Goal: Transaction & Acquisition: Purchase product/service

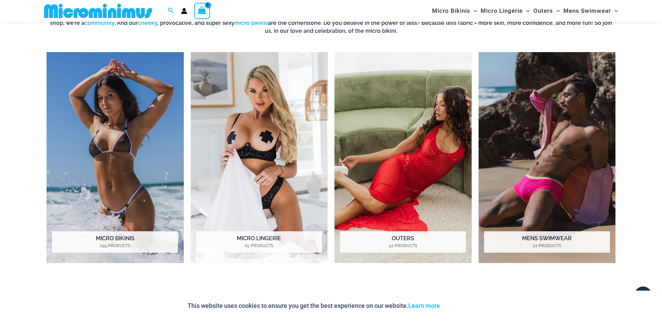
scroll to position [609, 0]
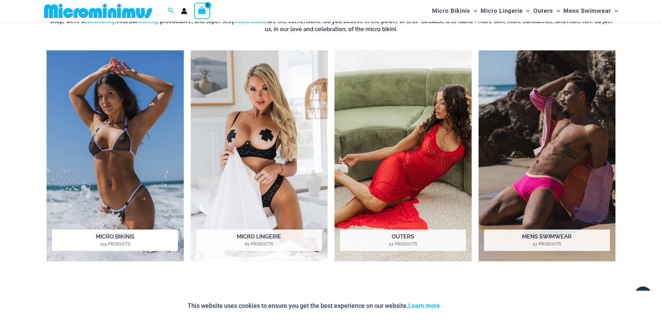
click at [128, 138] on img "Visit product category Micro Bikinis" at bounding box center [115, 155] width 137 height 211
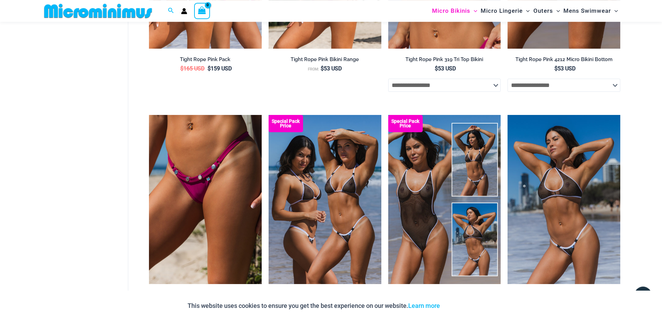
scroll to position [839, 0]
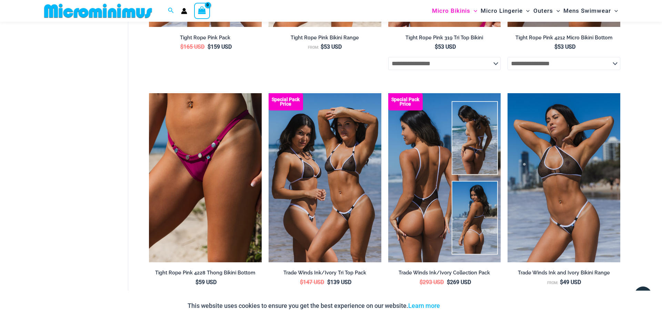
click at [446, 196] on img at bounding box center [444, 177] width 113 height 169
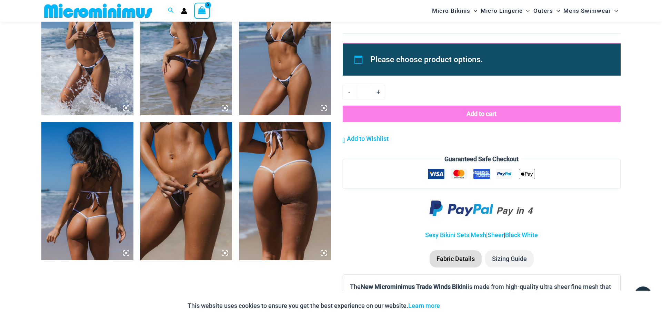
scroll to position [963, 0]
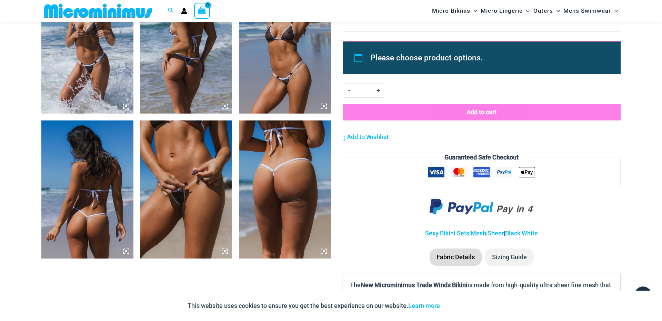
click at [207, 210] on img at bounding box center [186, 189] width 92 height 138
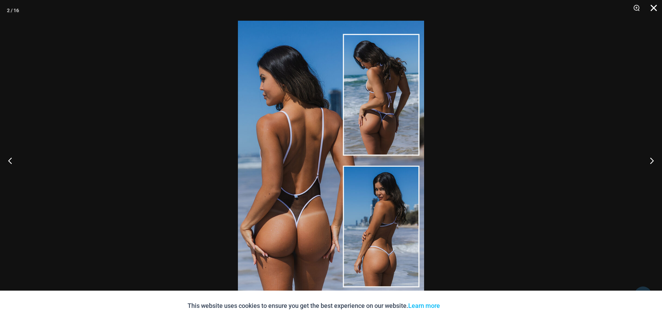
click at [649, 8] on button "Close" at bounding box center [651, 10] width 17 height 21
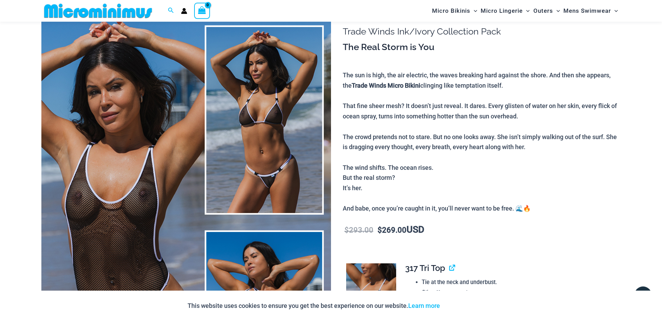
scroll to position [0, 0]
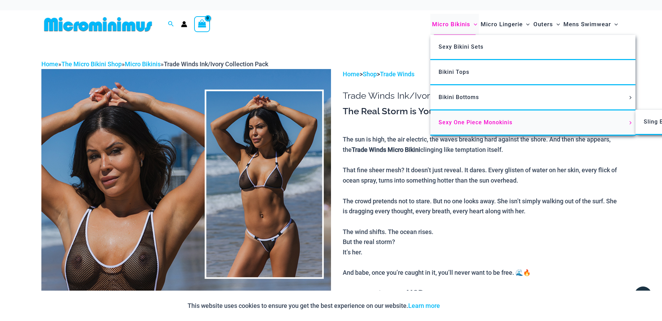
click at [477, 120] on span "Sexy One Piece Monokinis" at bounding box center [476, 122] width 74 height 7
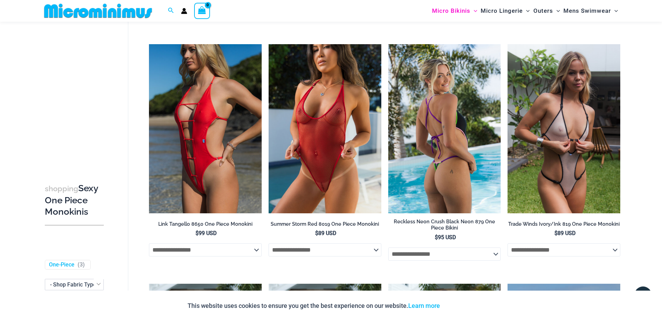
scroll to position [275, 0]
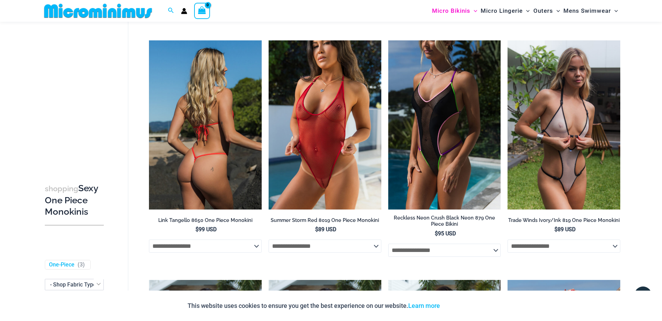
click at [221, 177] on img at bounding box center [205, 124] width 113 height 169
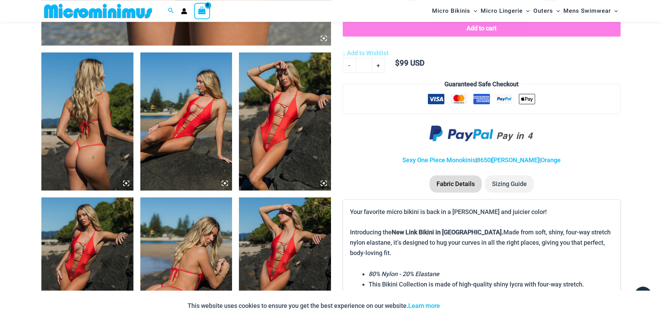
scroll to position [511, 0]
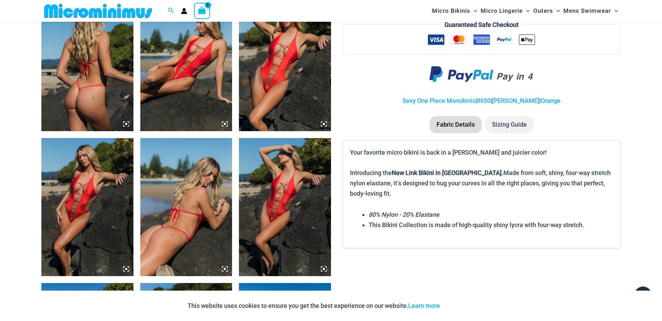
click at [176, 95] on img at bounding box center [186, 62] width 92 height 138
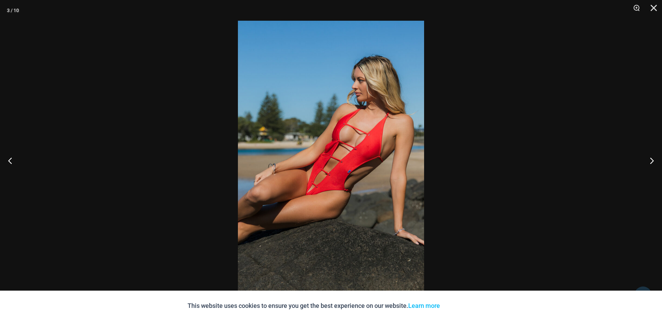
click at [306, 144] on img at bounding box center [331, 160] width 186 height 279
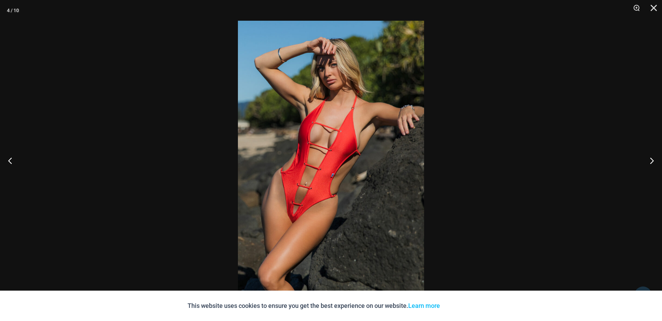
click at [307, 180] on img at bounding box center [331, 160] width 186 height 279
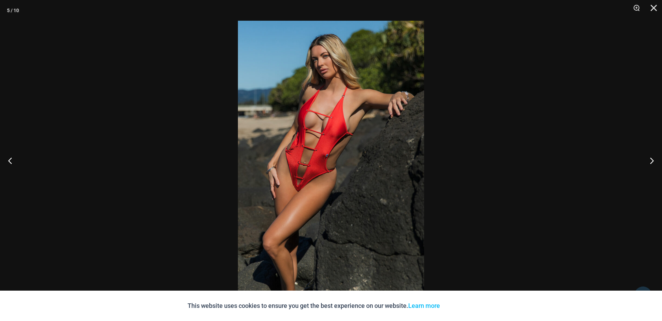
click at [308, 181] on img at bounding box center [331, 160] width 186 height 279
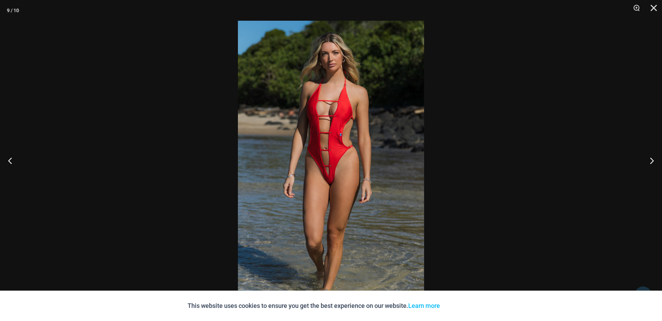
click at [335, 176] on img at bounding box center [331, 160] width 186 height 279
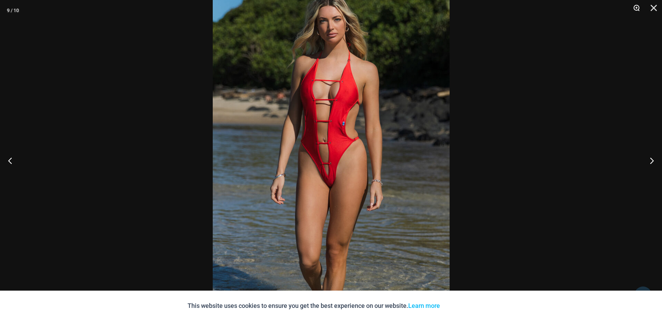
click at [636, 8] on button "Zoom" at bounding box center [634, 10] width 17 height 21
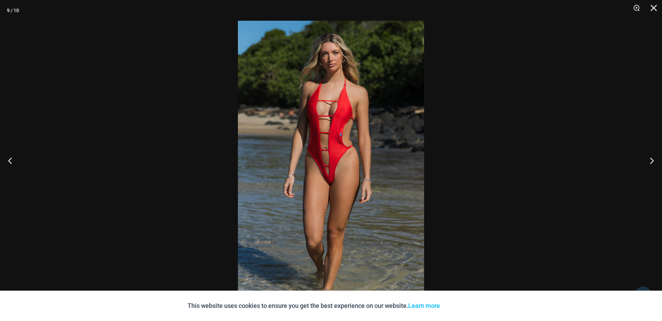
click at [401, 104] on img at bounding box center [331, 160] width 186 height 279
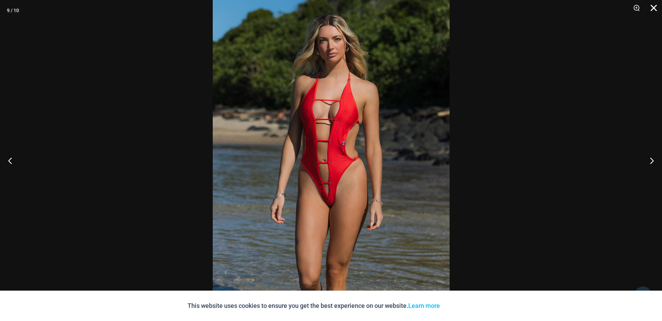
click at [652, 8] on button "Close" at bounding box center [651, 10] width 17 height 21
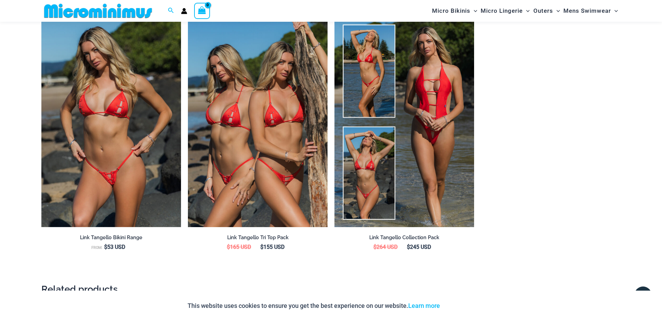
scroll to position [963, 0]
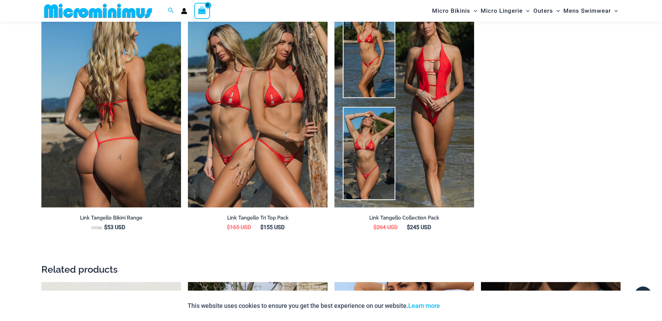
click at [160, 191] on img at bounding box center [111, 103] width 140 height 210
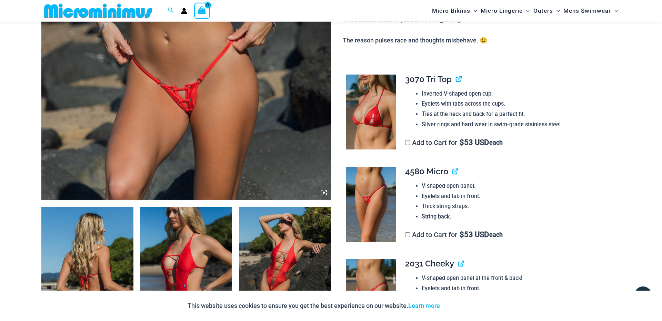
scroll to position [314, 0]
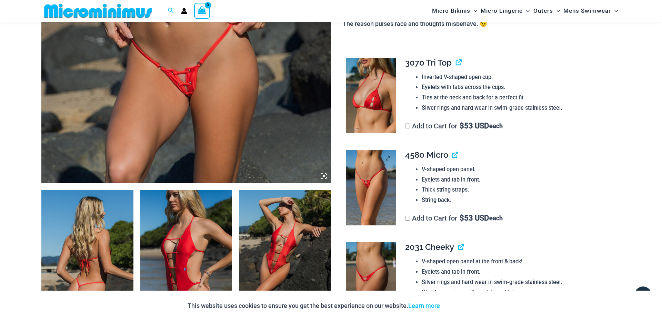
click at [370, 196] on img at bounding box center [371, 187] width 50 height 75
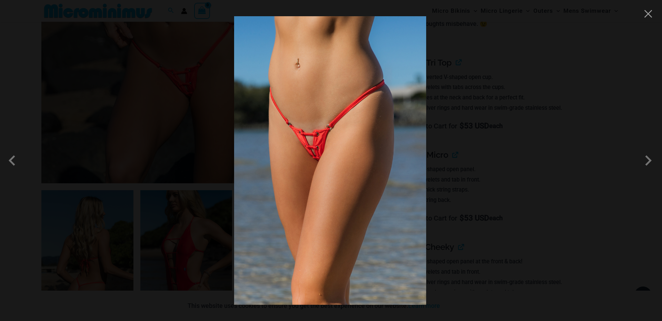
click at [372, 192] on img at bounding box center [330, 160] width 192 height 288
click at [644, 16] on button "Close" at bounding box center [648, 14] width 10 height 10
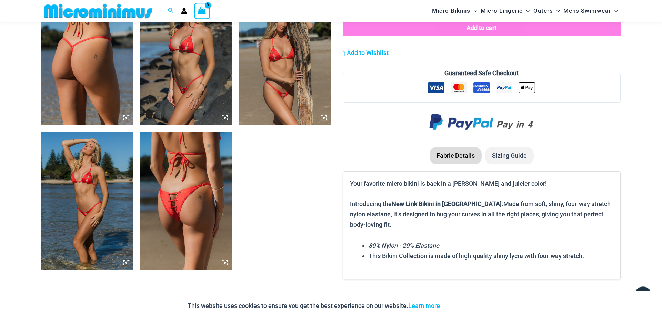
scroll to position [825, 0]
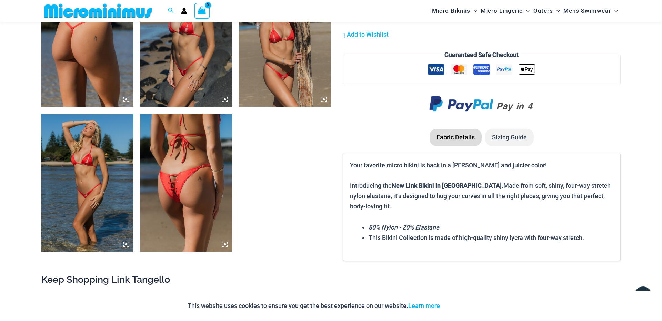
click at [196, 161] on img at bounding box center [186, 182] width 92 height 138
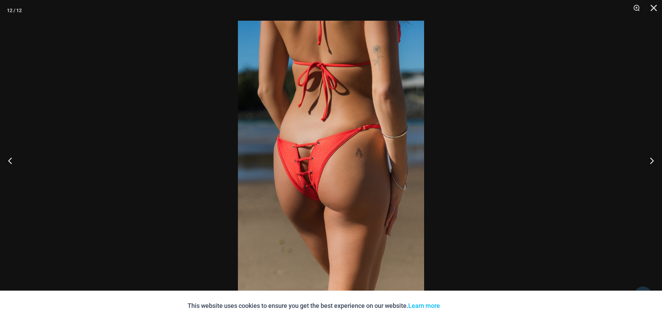
click at [338, 158] on img at bounding box center [331, 160] width 186 height 279
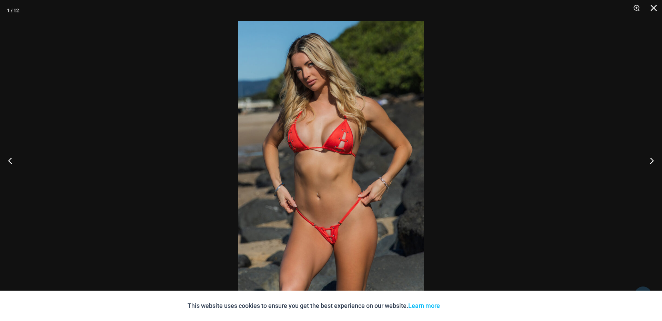
click at [353, 230] on img at bounding box center [331, 160] width 186 height 279
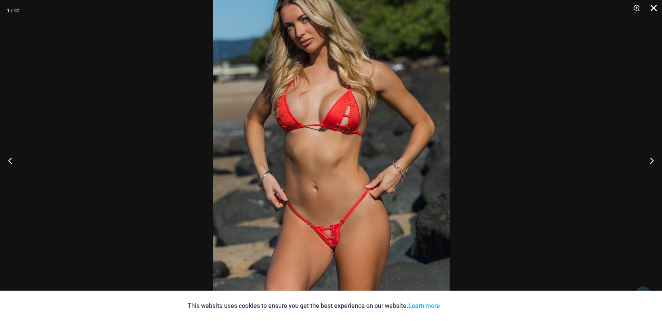
click at [653, 9] on button "Close" at bounding box center [651, 10] width 17 height 21
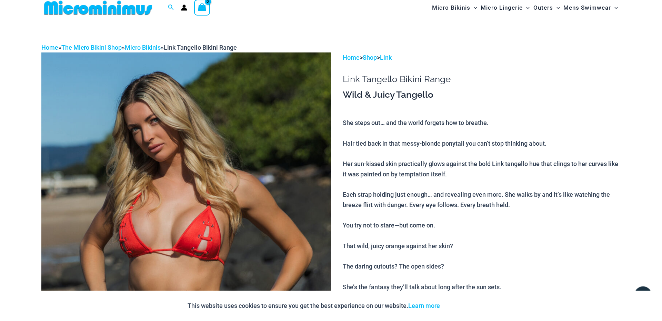
scroll to position [0, 0]
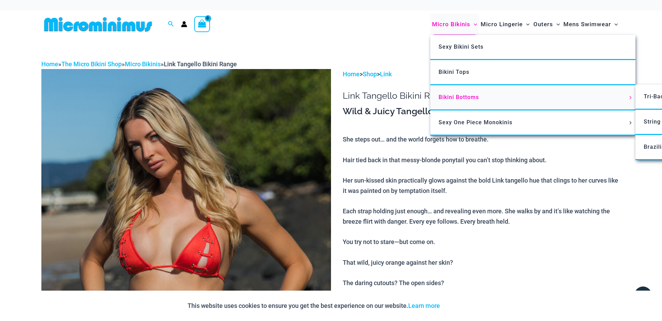
click at [459, 96] on span "Bikini Bottoms" at bounding box center [459, 97] width 40 height 7
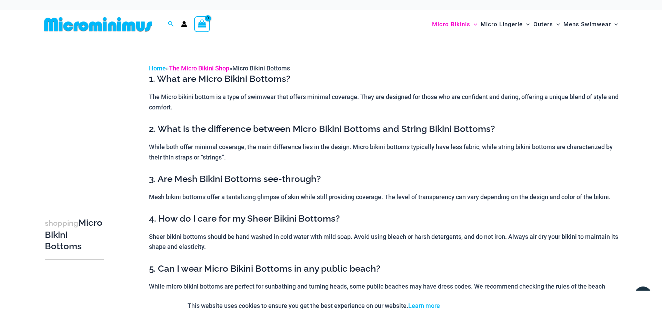
click at [220, 68] on link "The Micro Bikini Shop" at bounding box center [199, 67] width 60 height 7
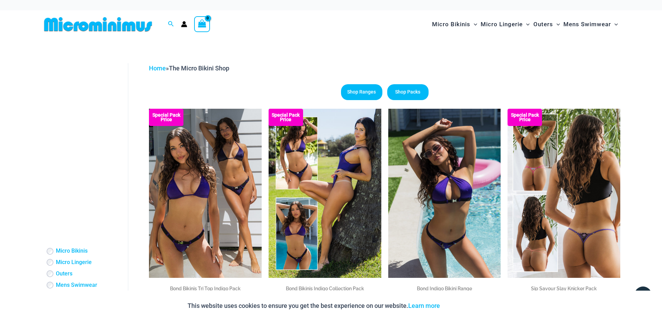
click at [574, 201] on img at bounding box center [564, 193] width 113 height 169
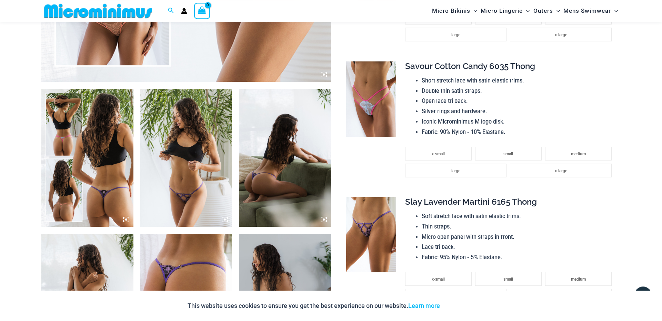
scroll to position [472, 0]
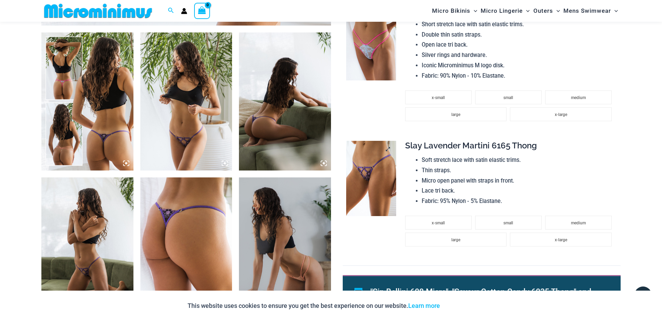
click at [365, 189] on img at bounding box center [371, 178] width 50 height 75
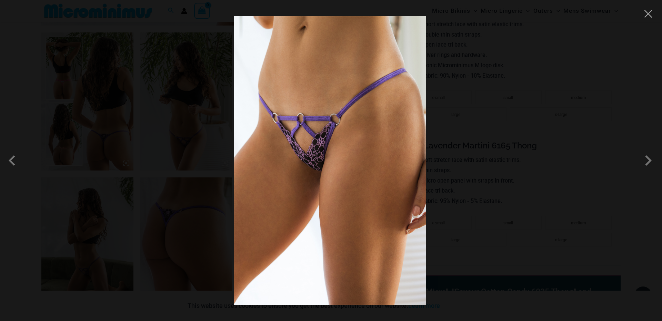
click at [376, 182] on img at bounding box center [330, 160] width 192 height 288
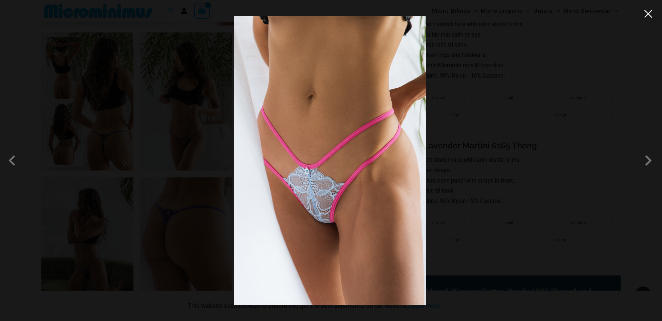
click at [649, 11] on button "Close" at bounding box center [648, 14] width 10 height 10
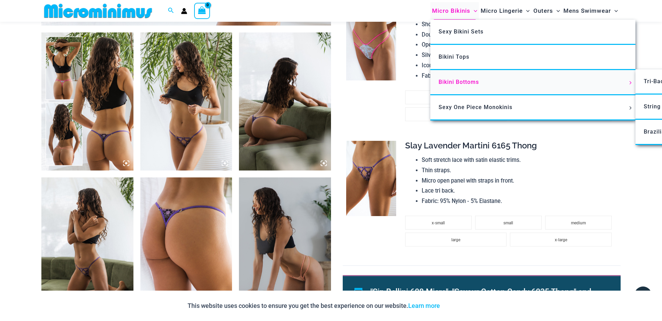
click at [457, 80] on span "Bikini Bottoms" at bounding box center [459, 82] width 40 height 7
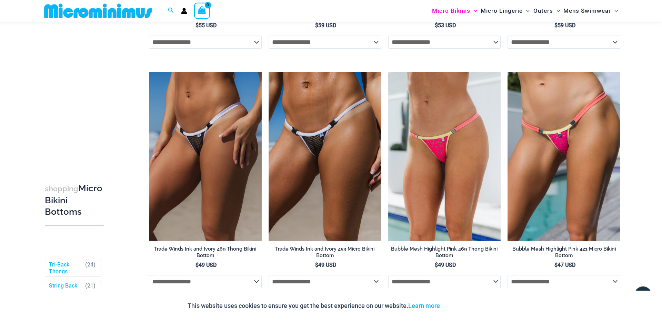
scroll to position [529, 0]
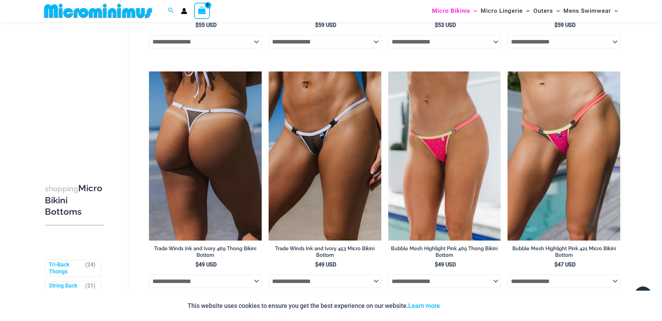
click at [248, 183] on img at bounding box center [205, 155] width 113 height 169
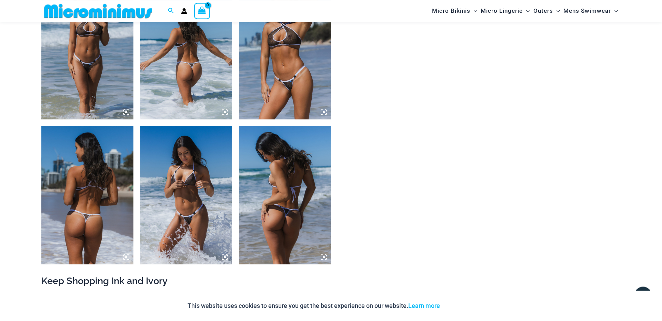
scroll to position [668, 0]
click at [269, 76] on img at bounding box center [285, 50] width 92 height 138
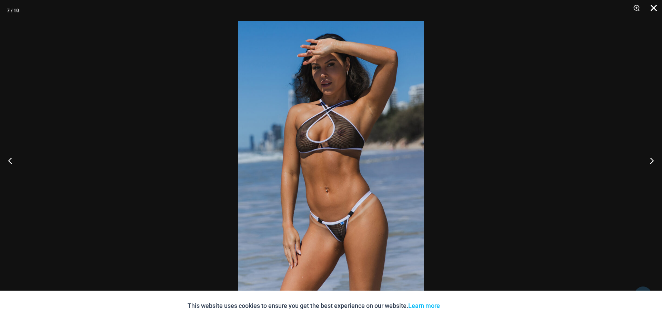
click at [654, 8] on button "Close" at bounding box center [651, 10] width 17 height 21
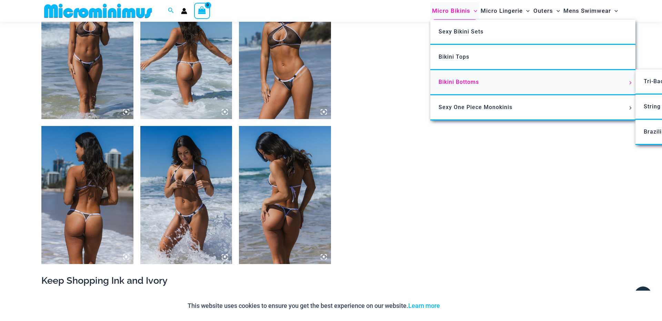
click at [462, 83] on span "Bikini Bottoms" at bounding box center [459, 82] width 40 height 7
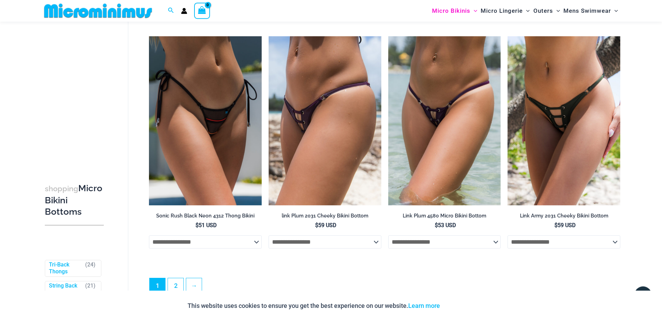
scroll to position [1977, 0]
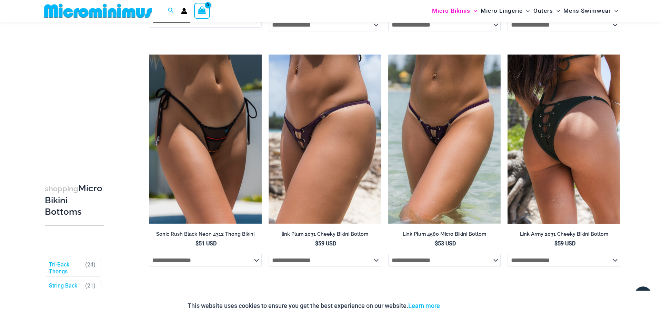
click at [575, 162] on img at bounding box center [564, 138] width 113 height 169
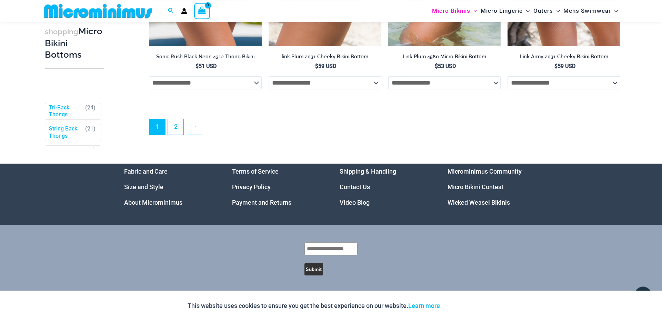
scroll to position [2154, 0]
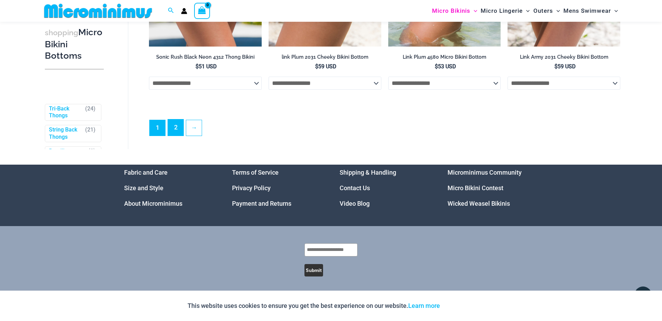
click at [172, 136] on link "2" at bounding box center [176, 127] width 16 height 16
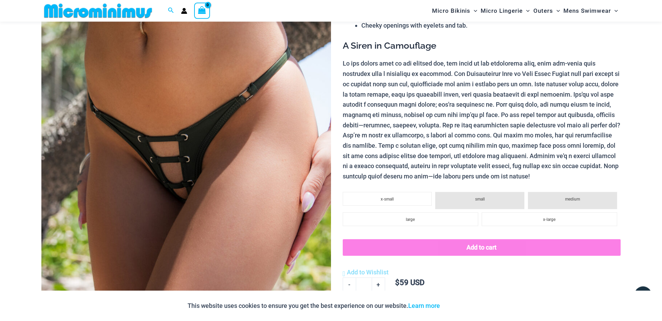
scroll to position [94, 0]
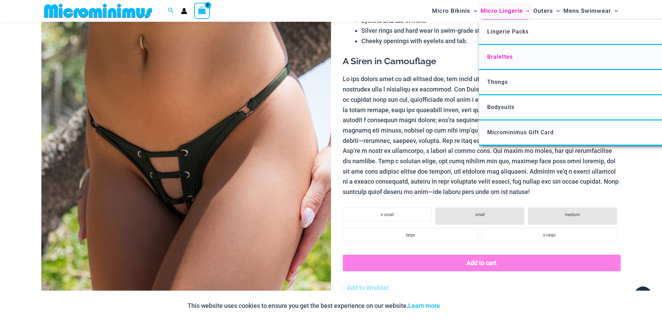
click at [500, 57] on span "Bralettes" at bounding box center [500, 56] width 26 height 7
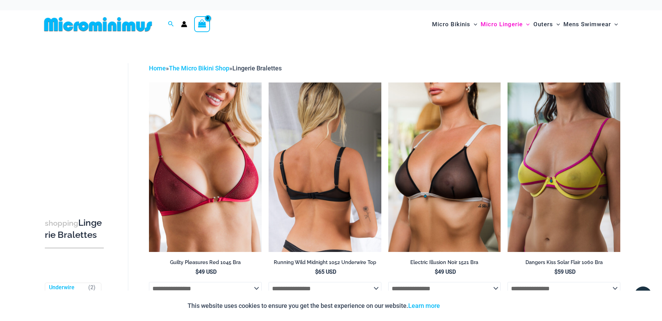
click at [348, 187] on img at bounding box center [325, 166] width 113 height 169
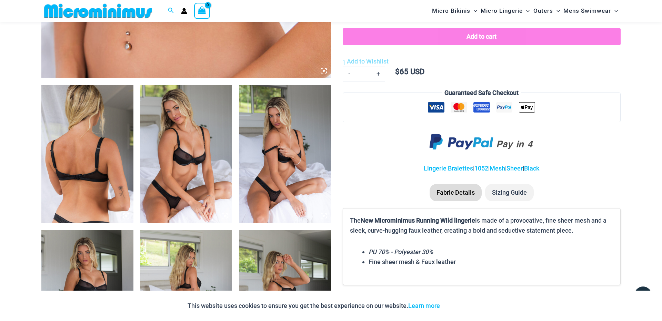
scroll to position [472, 0]
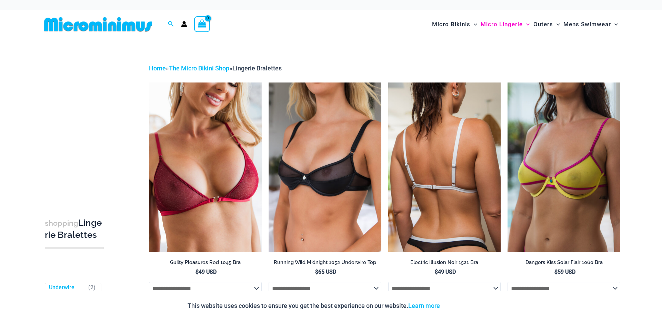
click at [436, 180] on img at bounding box center [444, 166] width 113 height 169
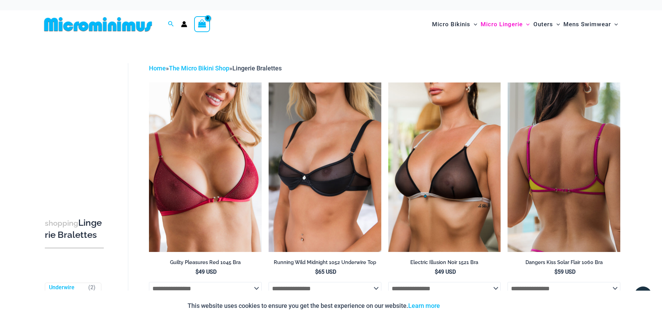
click at [546, 166] on img at bounding box center [564, 166] width 113 height 169
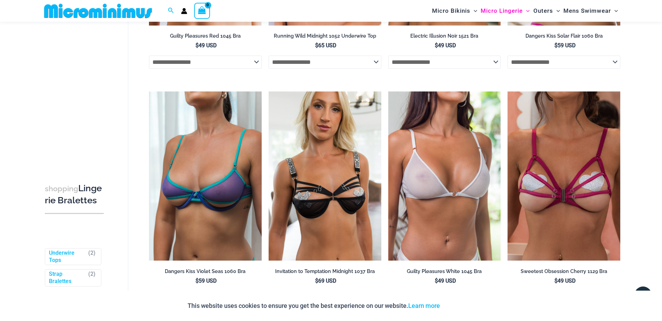
scroll to position [216, 0]
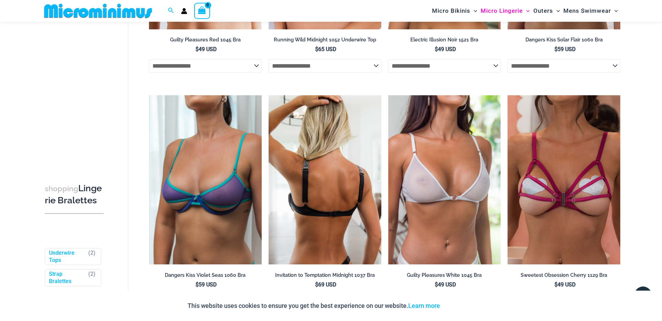
click at [310, 176] on img at bounding box center [325, 179] width 113 height 169
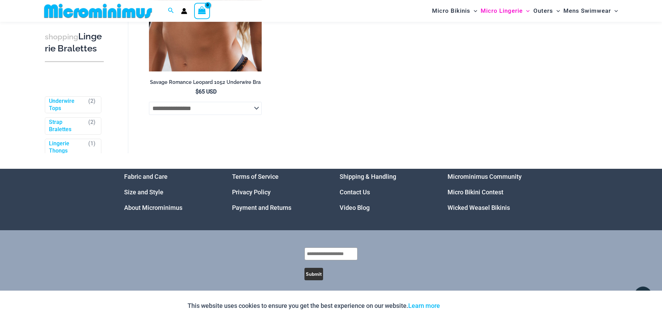
scroll to position [652, 0]
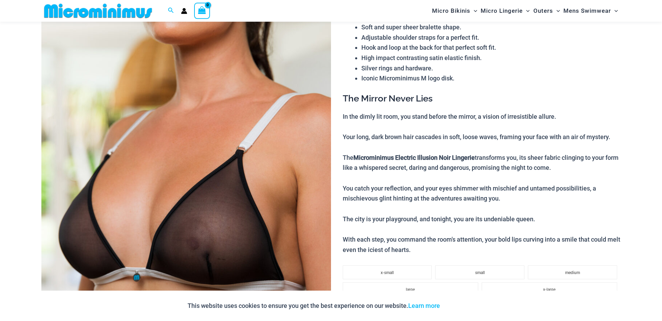
scroll to position [118, 0]
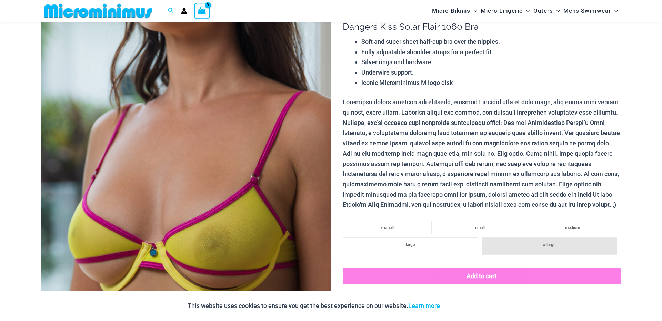
scroll to position [138, 0]
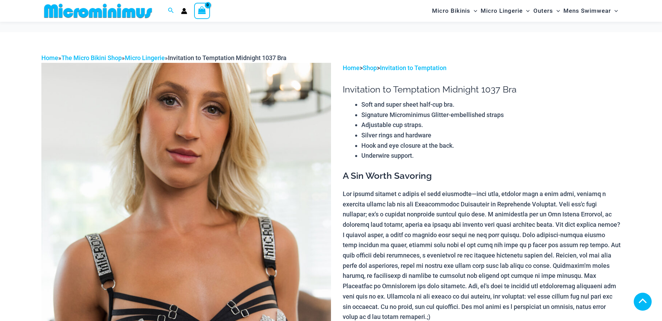
scroll to position [157, 0]
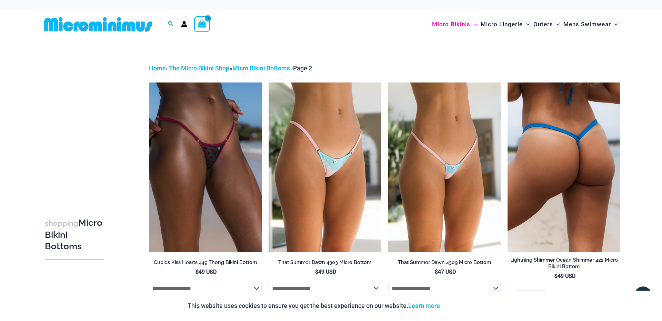
click at [560, 177] on img at bounding box center [564, 166] width 113 height 169
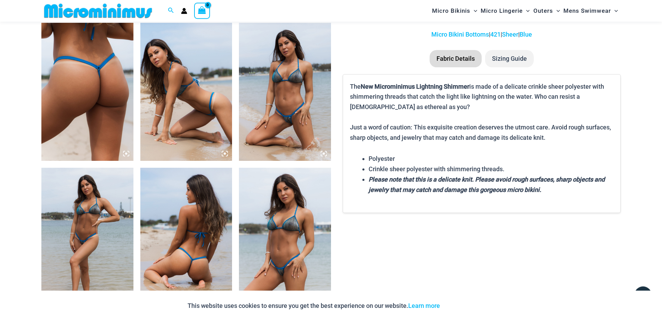
scroll to position [511, 0]
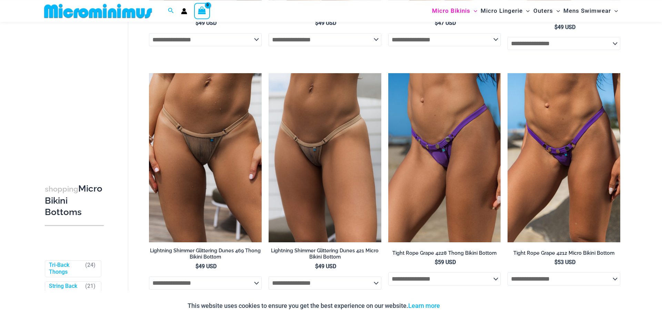
scroll to position [269, 0]
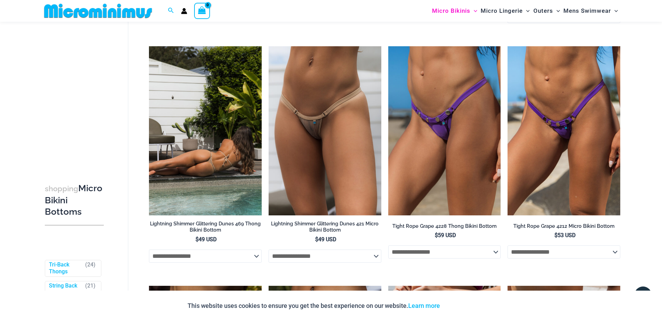
click at [218, 148] on img at bounding box center [205, 130] width 113 height 169
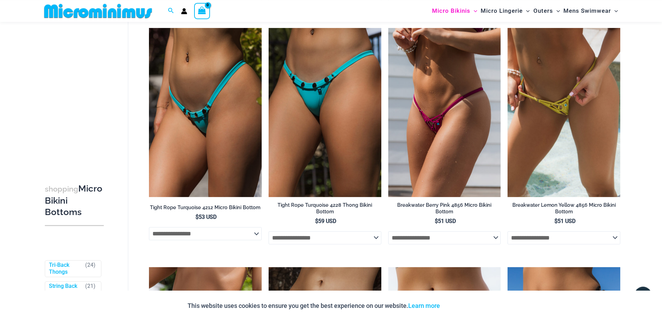
scroll to position [525, 0]
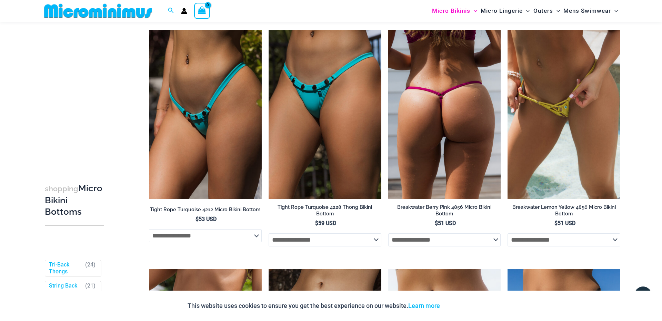
click at [445, 130] on img at bounding box center [444, 114] width 113 height 169
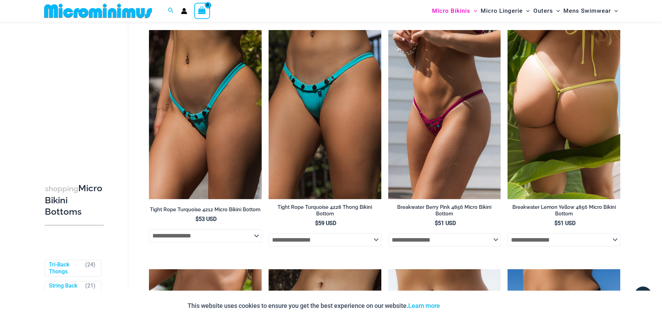
click at [575, 112] on img at bounding box center [564, 114] width 113 height 169
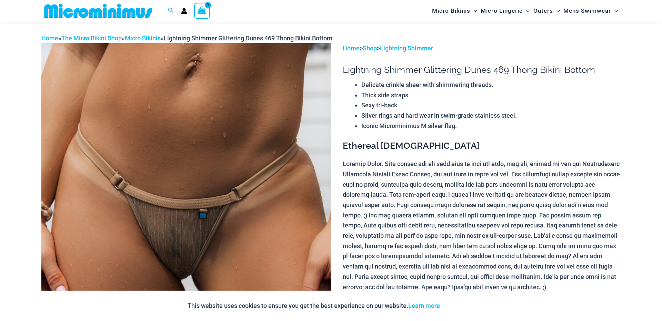
scroll to position [98, 0]
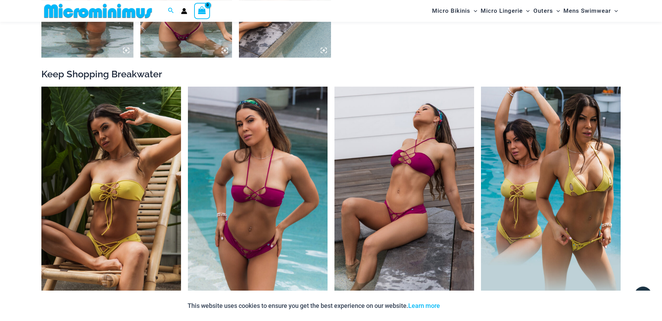
scroll to position [747, 0]
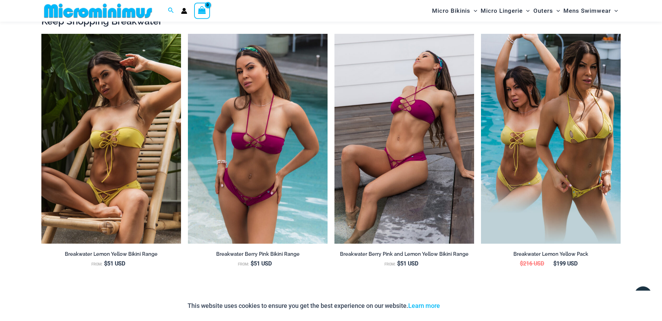
scroll to position [786, 0]
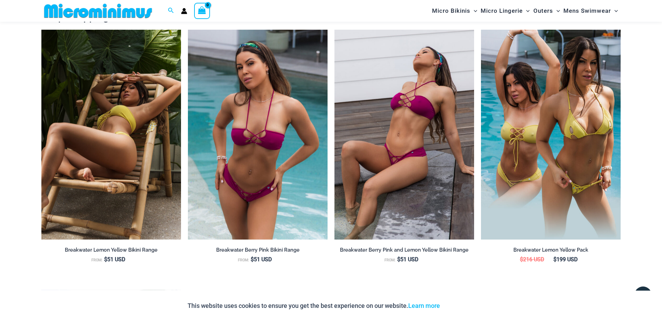
click at [129, 172] on img at bounding box center [111, 135] width 140 height 210
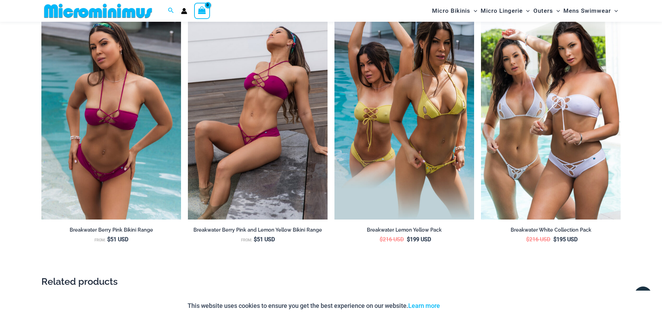
scroll to position [996, 0]
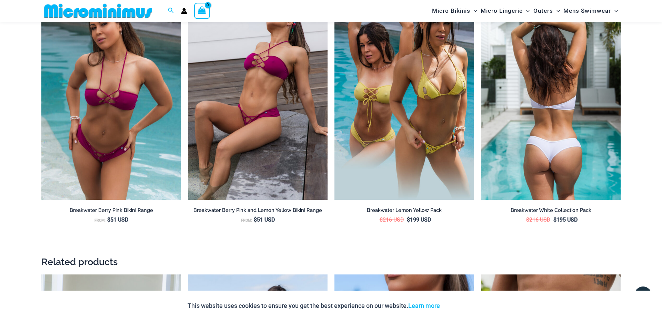
click at [531, 161] on img at bounding box center [551, 95] width 140 height 210
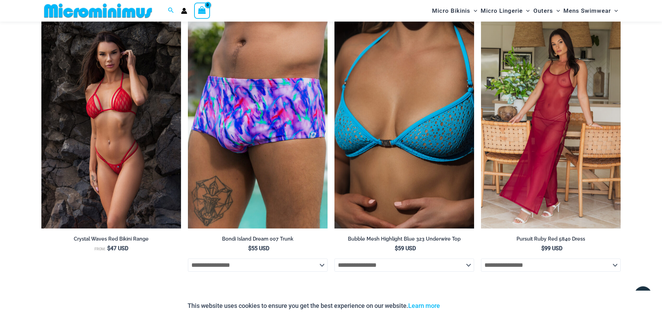
scroll to position [1802, 0]
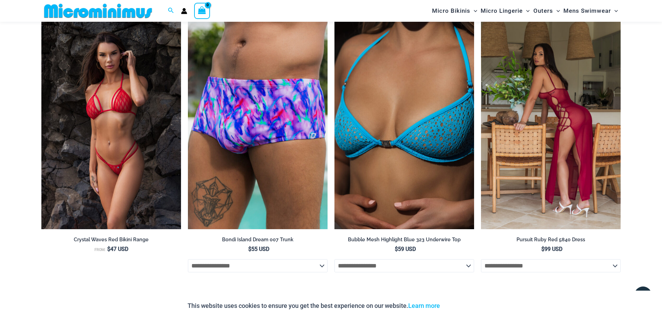
click at [536, 128] on img at bounding box center [551, 124] width 140 height 210
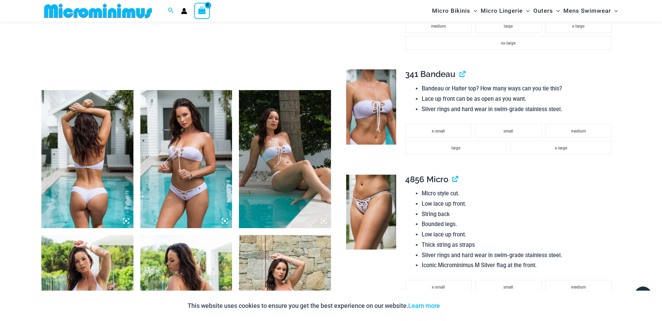
scroll to position [432, 0]
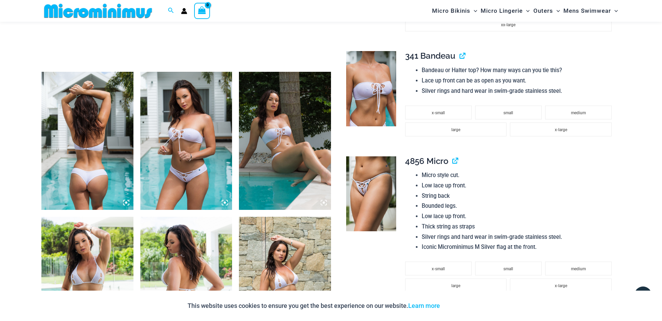
click at [367, 210] on img at bounding box center [371, 193] width 50 height 75
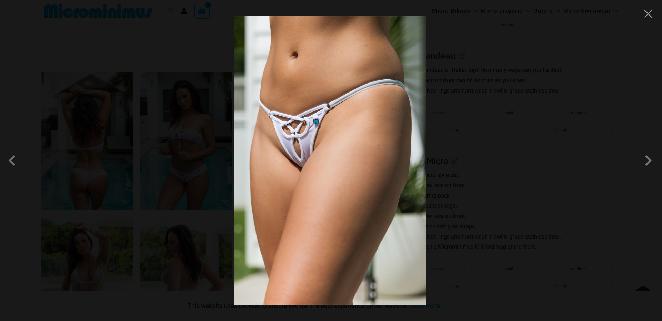
click at [367, 210] on img at bounding box center [330, 160] width 192 height 288
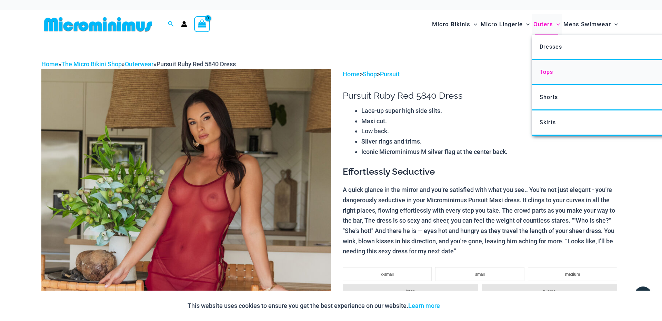
click at [544, 75] on span "Tops" at bounding box center [546, 72] width 13 height 7
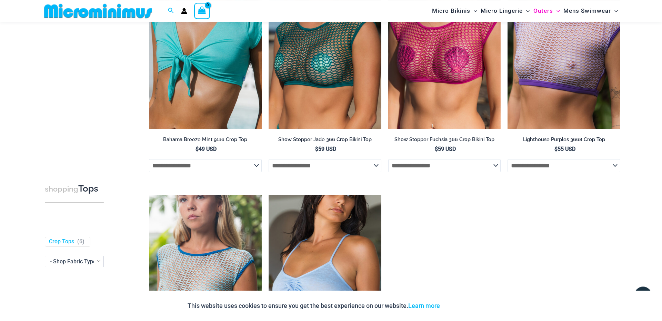
scroll to position [42, 0]
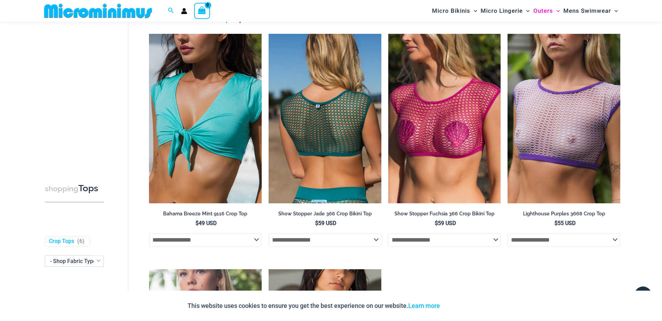
click at [329, 128] on img at bounding box center [325, 118] width 113 height 169
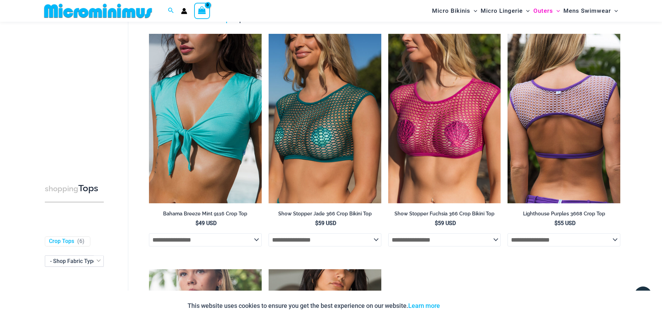
click at [547, 102] on img at bounding box center [564, 118] width 113 height 169
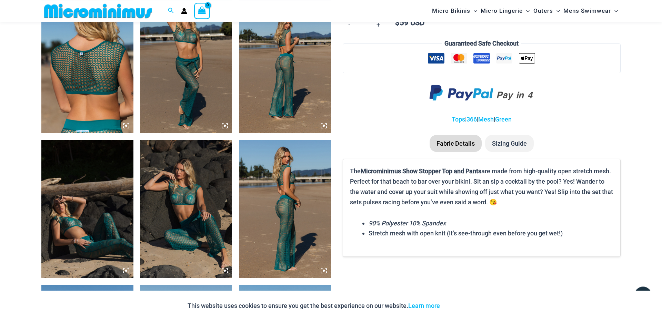
scroll to position [511, 0]
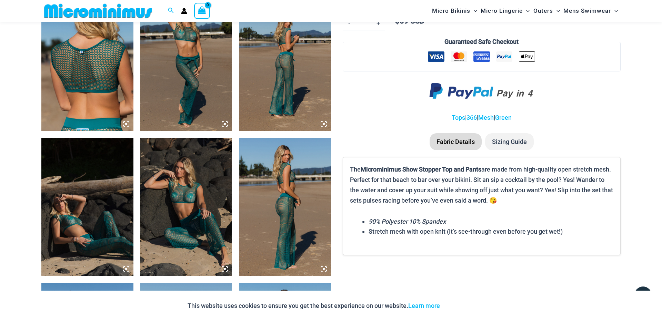
click at [302, 84] on img at bounding box center [285, 62] width 92 height 138
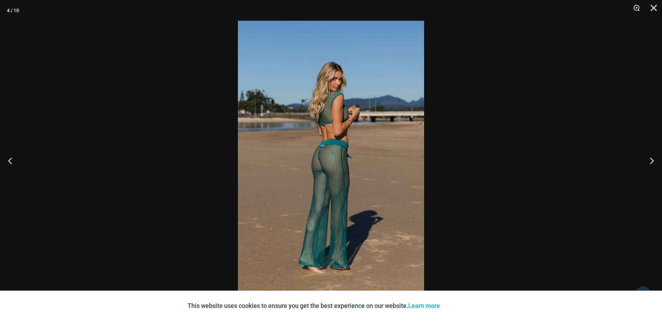
click at [302, 85] on img at bounding box center [331, 160] width 186 height 279
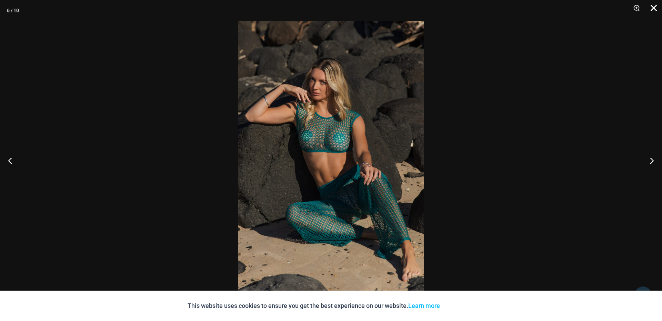
click at [655, 8] on button "Close" at bounding box center [651, 10] width 17 height 21
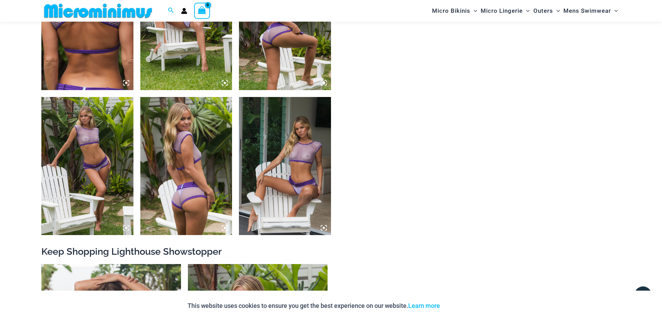
scroll to position [550, 0]
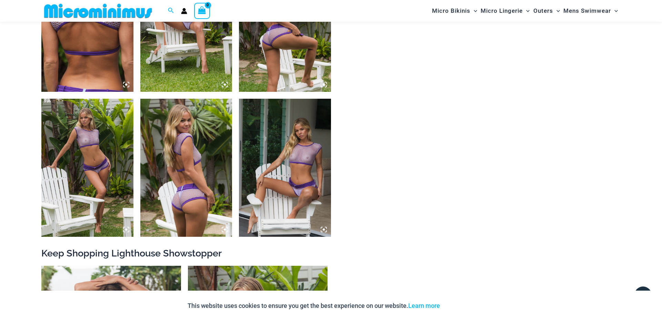
click at [196, 180] on img at bounding box center [186, 168] width 92 height 138
